Goal: Information Seeking & Learning: Learn about a topic

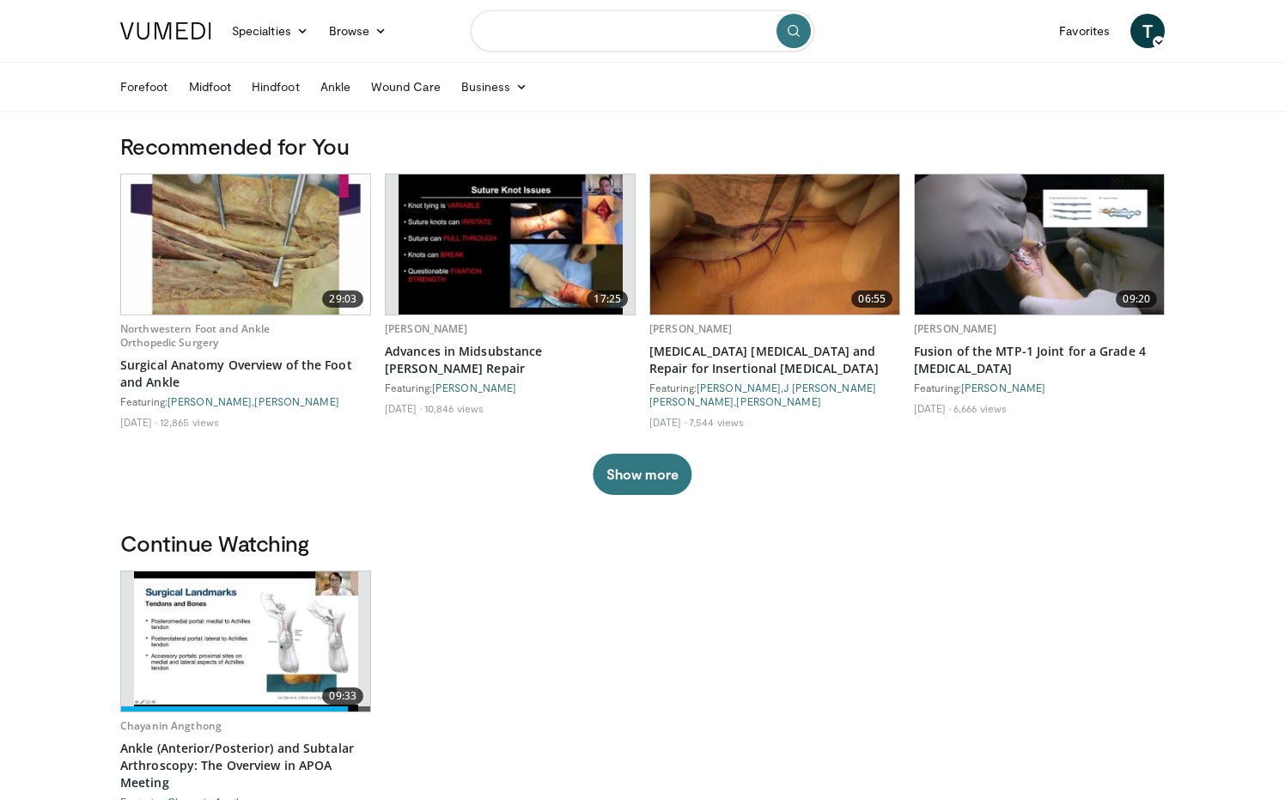
click at [631, 33] on input "Search topics, interventions" at bounding box center [643, 30] width 344 height 41
type input "**********"
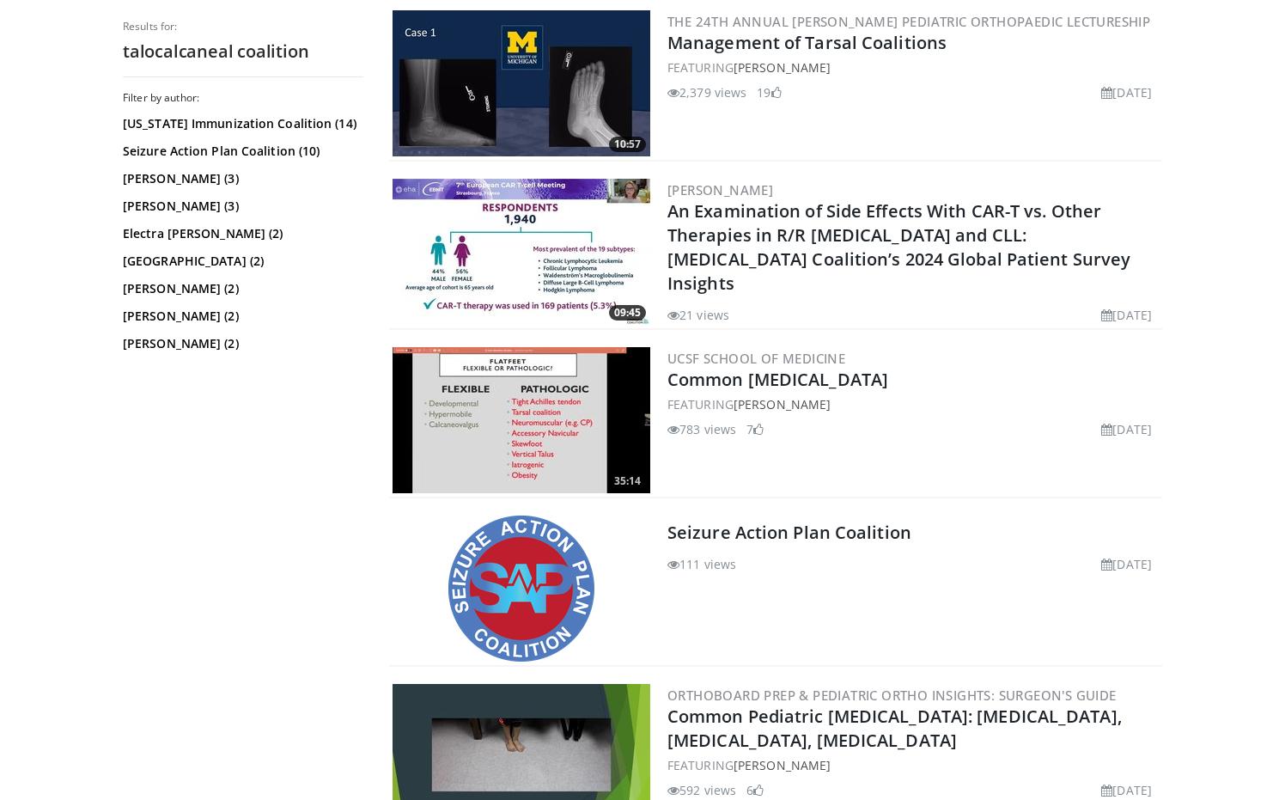
scroll to position [687, 0]
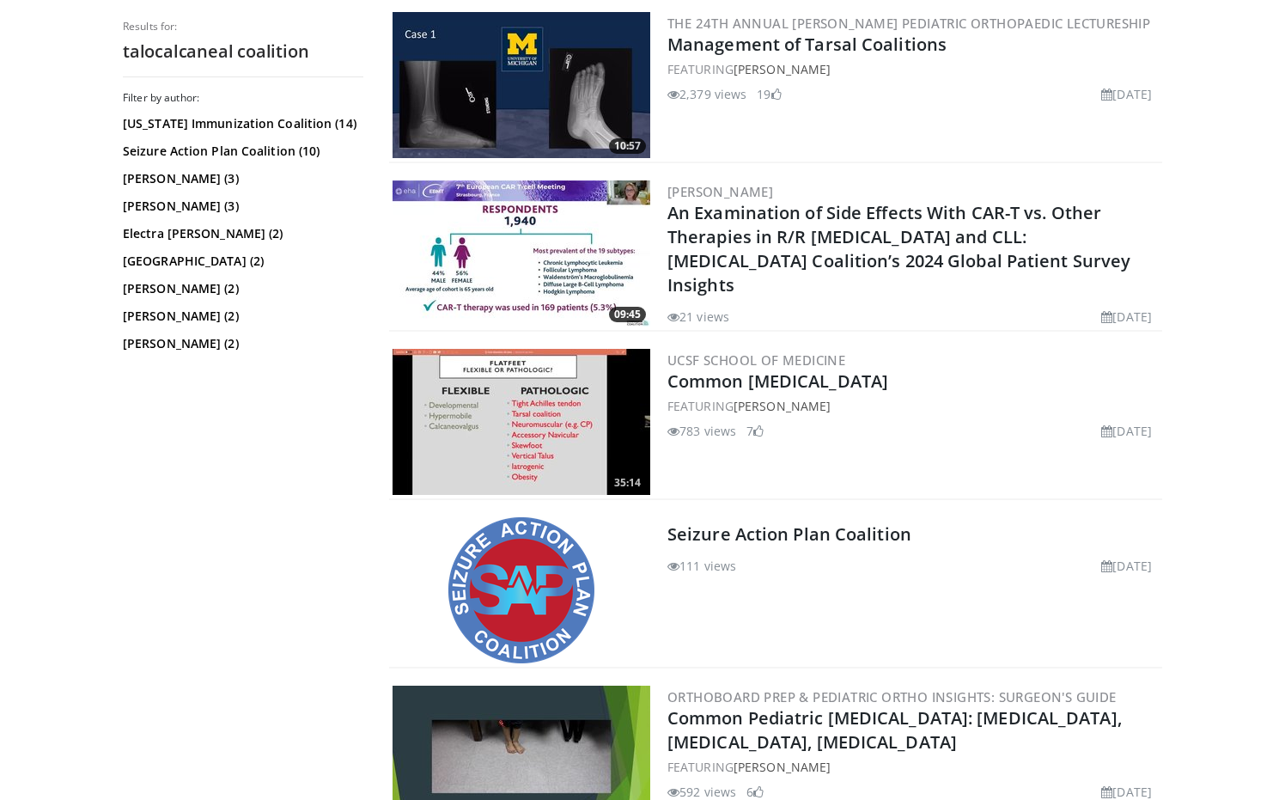
click at [532, 227] on img at bounding box center [521, 253] width 258 height 146
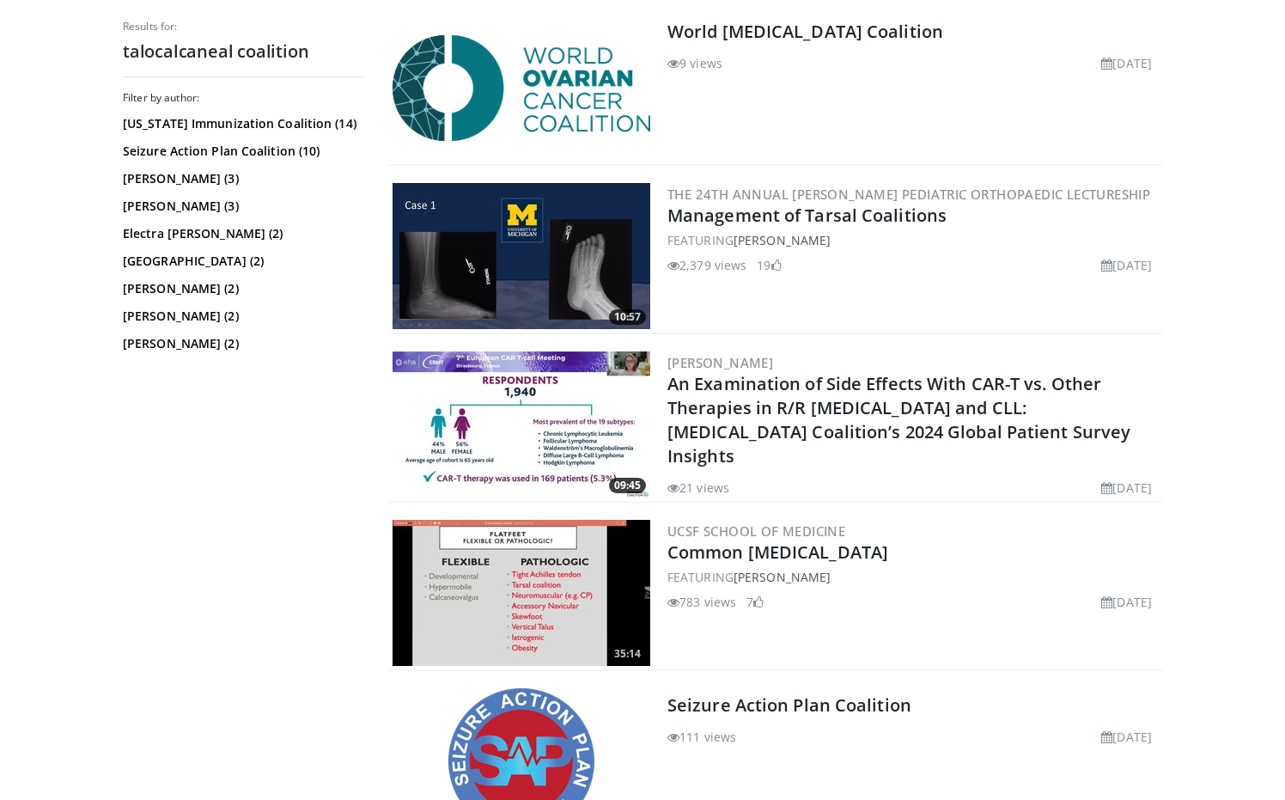
scroll to position [515, 0]
click at [448, 273] on img at bounding box center [521, 257] width 258 height 146
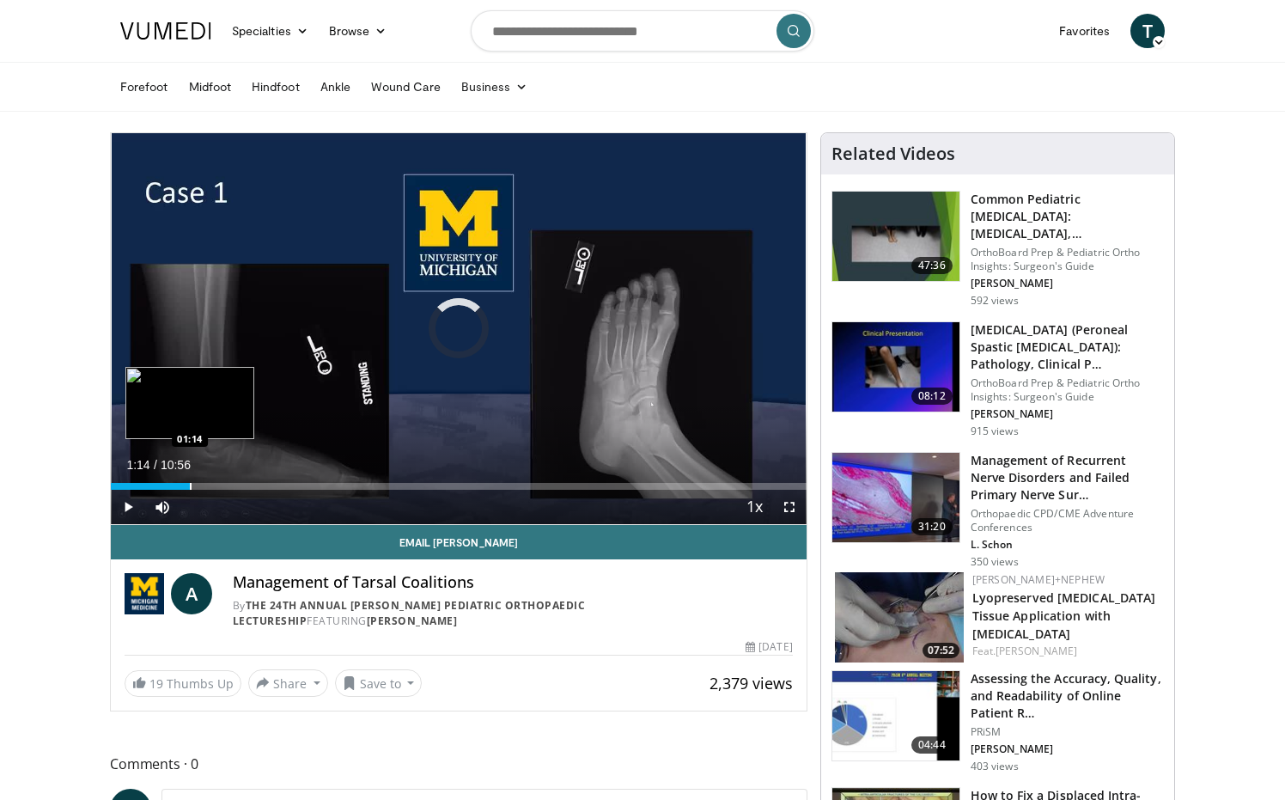
click at [190, 488] on div "Progress Bar" at bounding box center [191, 486] width 2 height 7
click at [252, 483] on div "Progress Bar" at bounding box center [253, 486] width 2 height 7
click at [128, 512] on span "Video Player" at bounding box center [128, 507] width 34 height 34
click at [128, 510] on span "Video Player" at bounding box center [128, 507] width 34 height 34
click at [298, 487] on div "Loaded : 31.75% 02:23 02:56" at bounding box center [459, 486] width 696 height 7
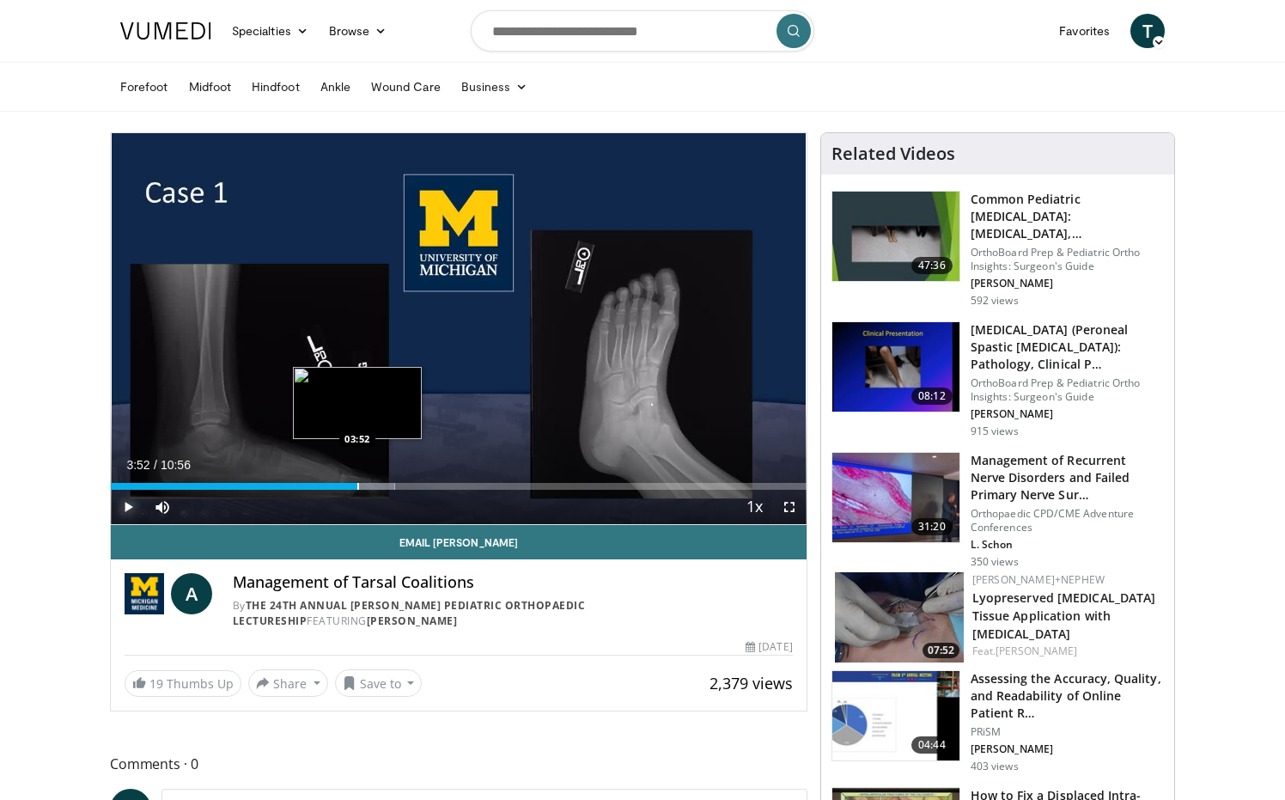
click at [357, 483] on div "Progress Bar" at bounding box center [358, 486] width 2 height 7
click at [391, 483] on div "Progress Bar" at bounding box center [392, 486] width 2 height 7
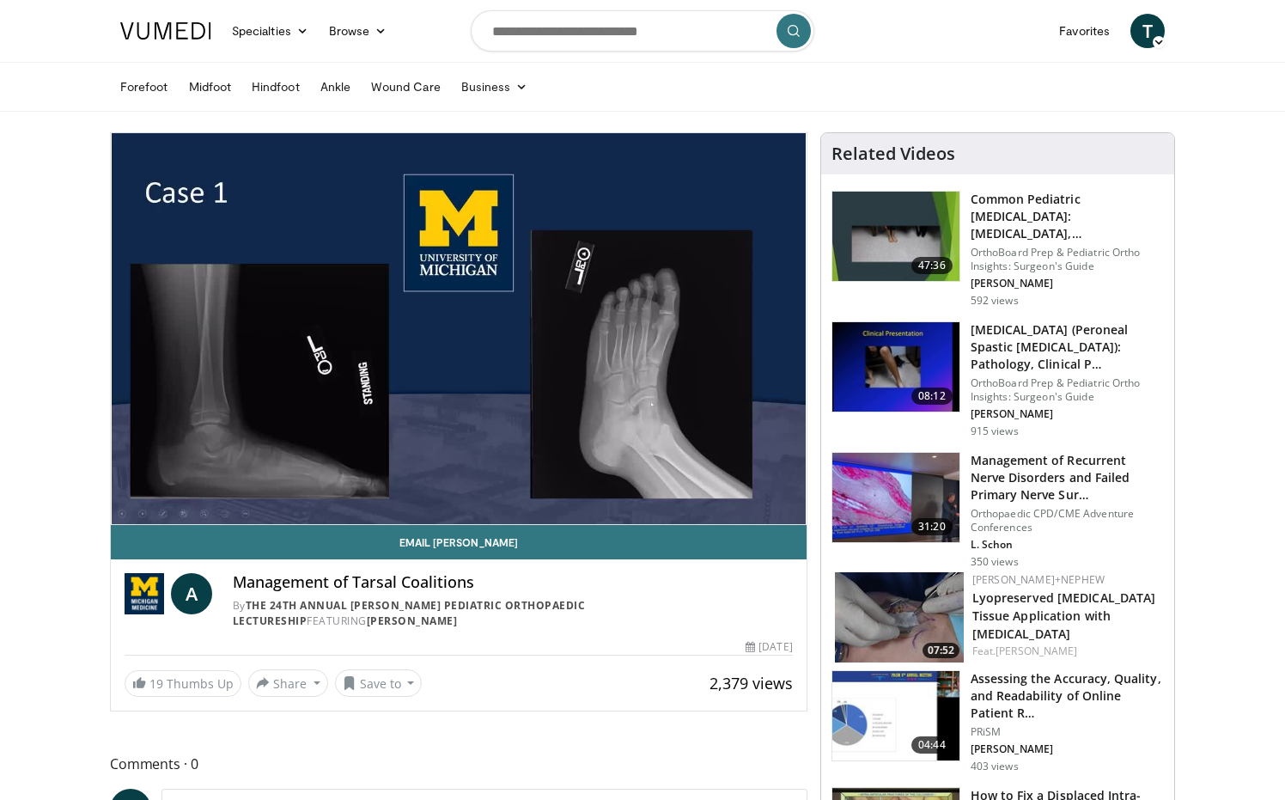
click at [427, 483] on video-js "**********" at bounding box center [459, 329] width 696 height 392
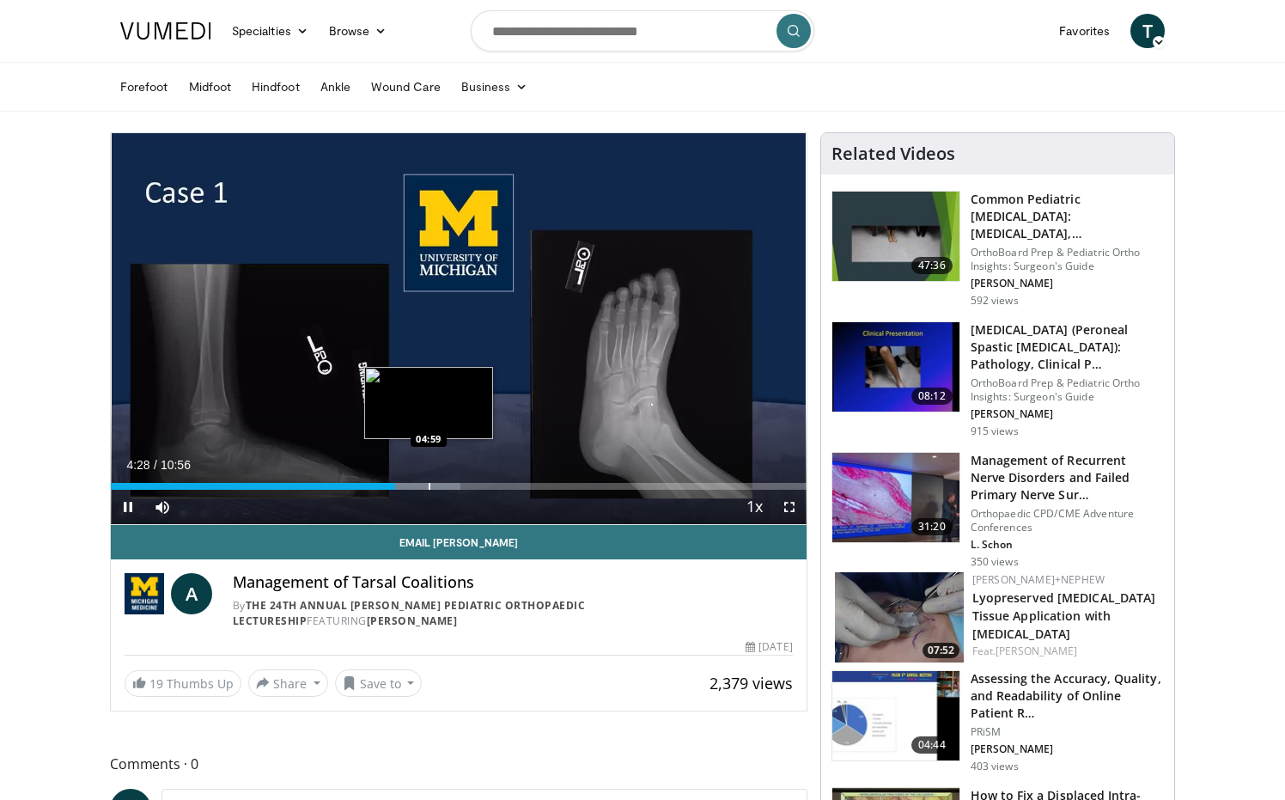
click at [429, 486] on div "Progress Bar" at bounding box center [430, 486] width 2 height 7
click at [452, 484] on div "Progress Bar" at bounding box center [453, 486] width 2 height 7
click at [484, 484] on div "Progress Bar" at bounding box center [485, 486] width 2 height 7
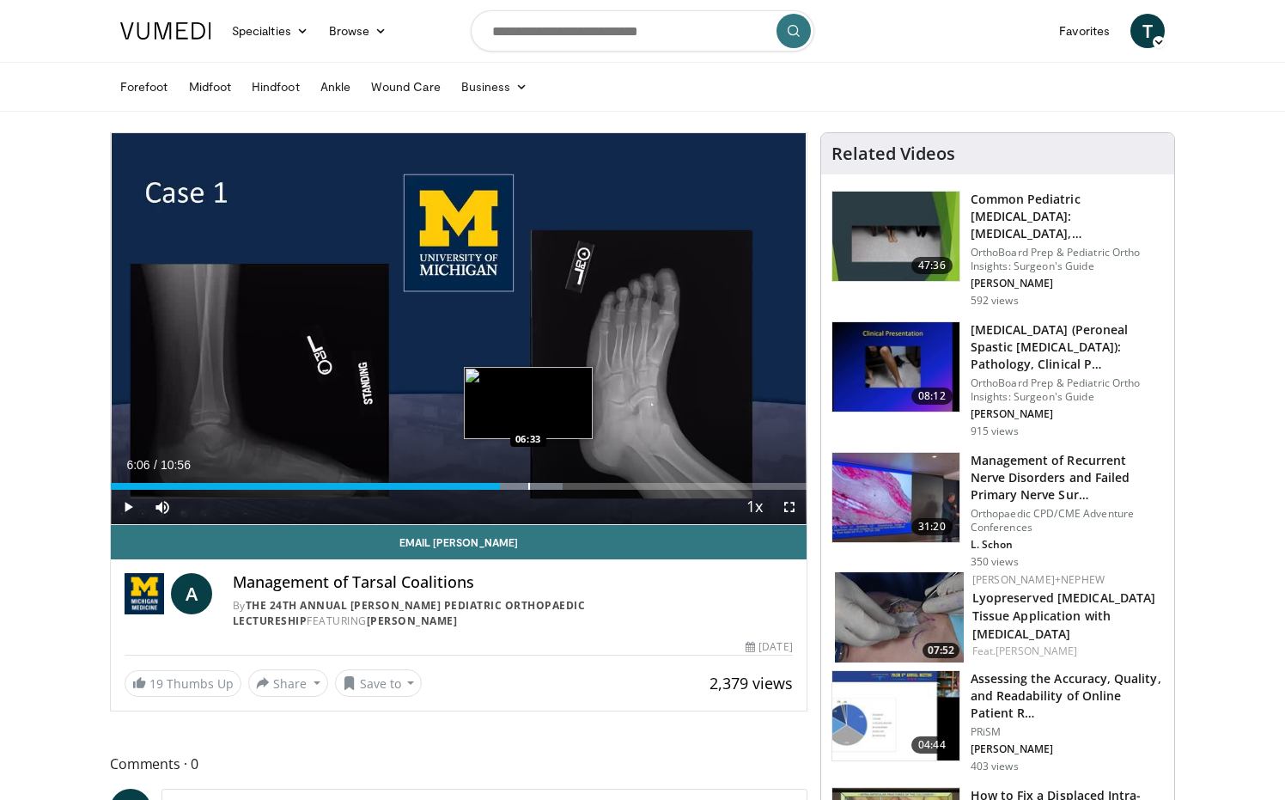
click at [530, 483] on div "Loaded : 65.01% 06:06 06:33" at bounding box center [459, 486] width 696 height 7
click at [577, 487] on div "Progress Bar" at bounding box center [577, 486] width 2 height 7
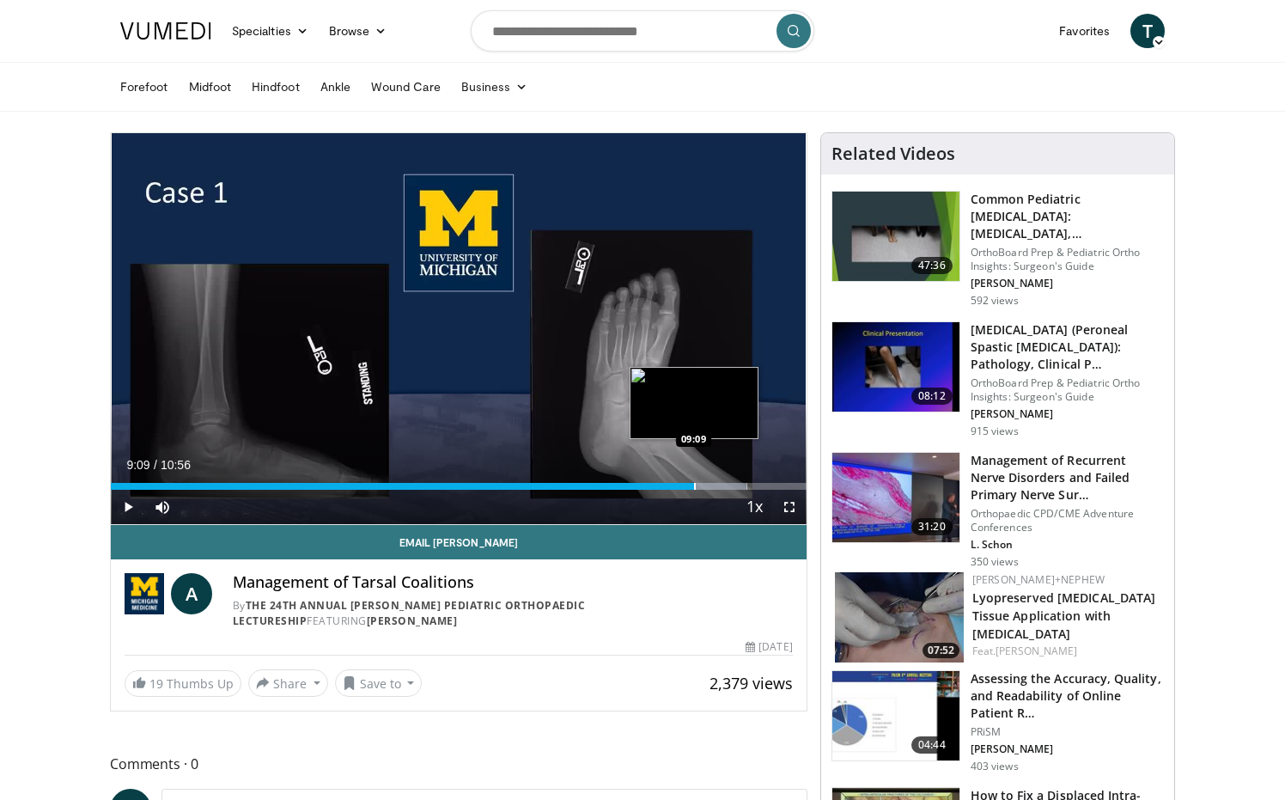
click at [694, 484] on div "Progress Bar" at bounding box center [695, 486] width 2 height 7
click at [132, 508] on span "Video Player" at bounding box center [128, 507] width 34 height 34
